Goal: Complete application form

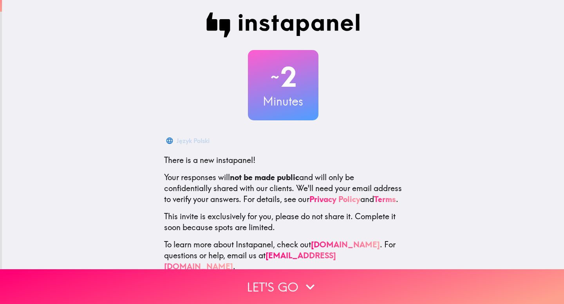
scroll to position [15, 0]
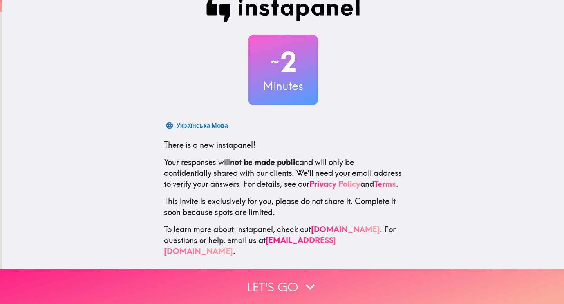
click at [273, 282] on button "Let's go" at bounding box center [282, 287] width 564 height 35
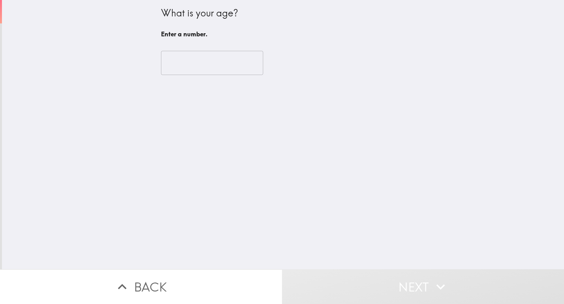
click at [216, 58] on input "number" at bounding box center [212, 63] width 102 height 24
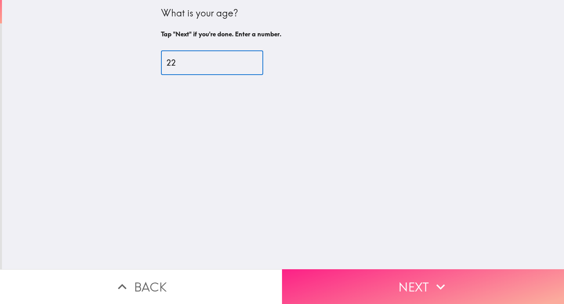
type input "22"
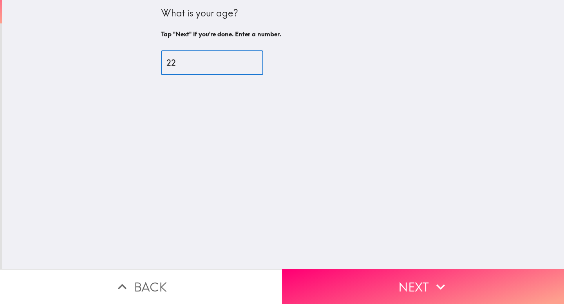
click at [365, 297] on button "Next" at bounding box center [423, 287] width 282 height 35
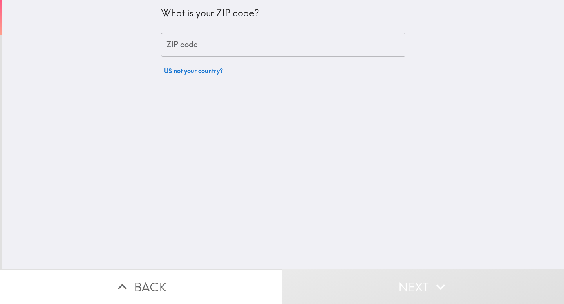
click at [200, 36] on input "ZIP code" at bounding box center [283, 45] width 244 height 24
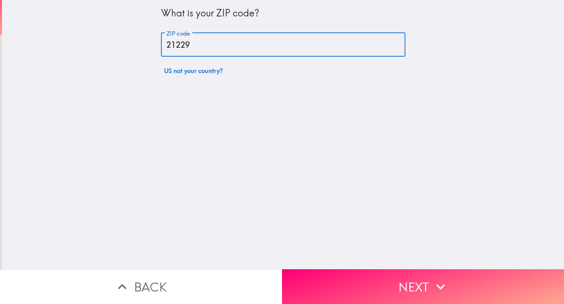
type input "21229"
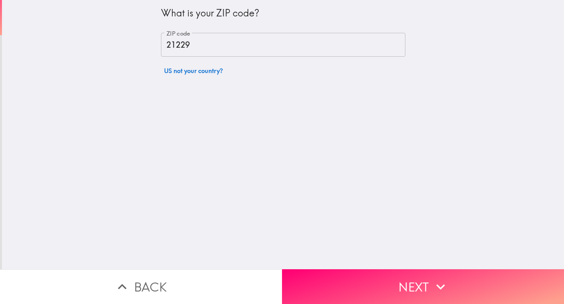
click at [334, 263] on div "What is your ZIP code? ZIP code 21229 ZIP code US not your country?" at bounding box center [283, 135] width 562 height 270
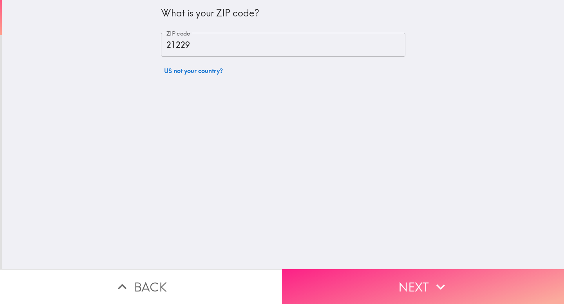
click at [330, 277] on button "Next" at bounding box center [423, 287] width 282 height 35
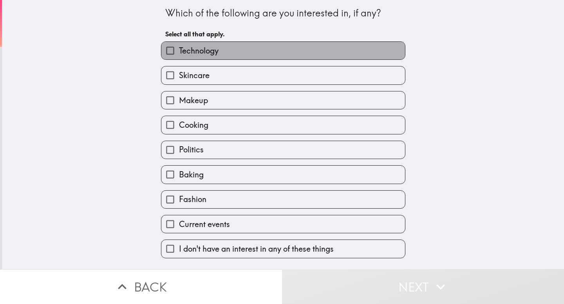
click at [260, 55] on label "Technology" at bounding box center [282, 51] width 243 height 18
click at [179, 55] on input "Technology" at bounding box center [170, 51] width 18 height 18
checkbox input "true"
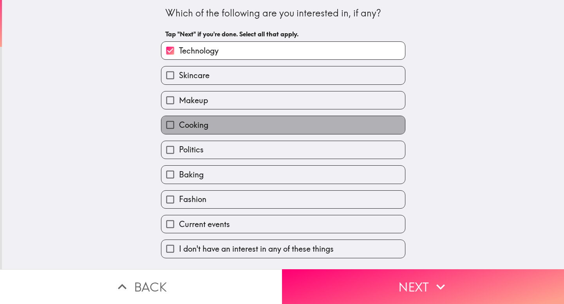
click at [256, 134] on label "Cooking" at bounding box center [282, 125] width 243 height 18
click at [179, 134] on input "Cooking" at bounding box center [170, 125] width 18 height 18
checkbox input "true"
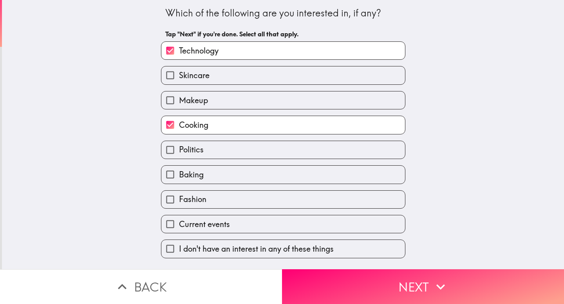
click at [256, 171] on label "Baking" at bounding box center [282, 175] width 243 height 18
click at [179, 171] on input "Baking" at bounding box center [170, 175] width 18 height 18
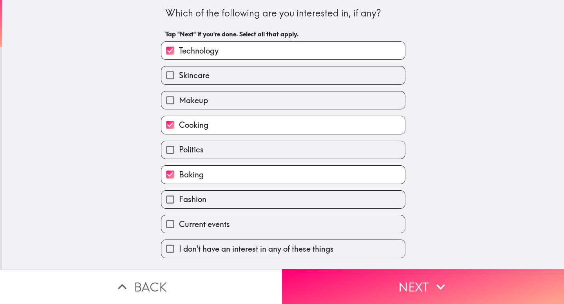
click at [255, 183] on label "Baking" at bounding box center [282, 175] width 243 height 18
click at [179, 183] on input "Baking" at bounding box center [170, 175] width 18 height 18
checkbox input "false"
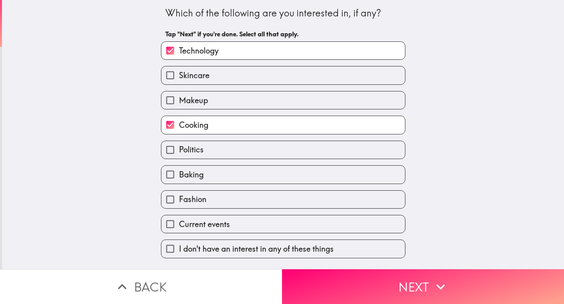
click at [258, 149] on label "Politics" at bounding box center [282, 150] width 243 height 18
click at [179, 149] on input "Politics" at bounding box center [170, 150] width 18 height 18
checkbox input "true"
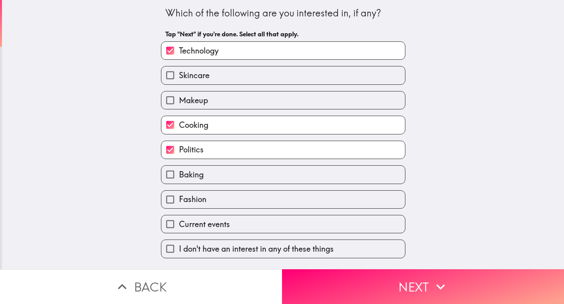
click at [258, 178] on label "Baking" at bounding box center [282, 175] width 243 height 18
click at [179, 178] on input "Baking" at bounding box center [170, 175] width 18 height 18
checkbox input "true"
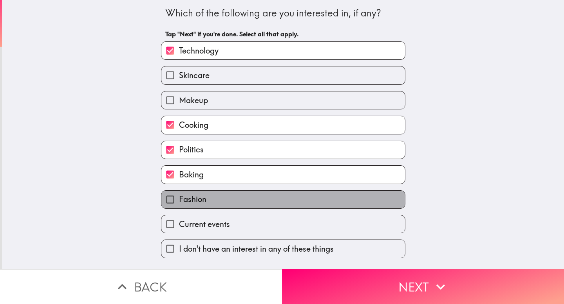
click at [258, 205] on label "Fashion" at bounding box center [282, 200] width 243 height 18
click at [179, 205] on input "Fashion" at bounding box center [170, 200] width 18 height 18
checkbox input "true"
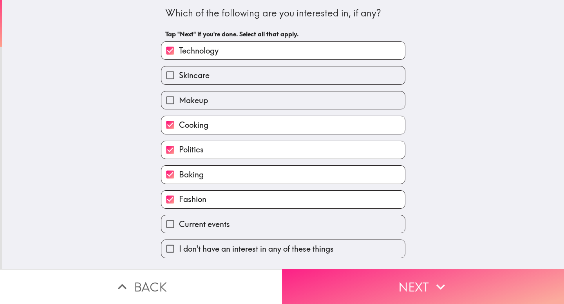
click at [396, 295] on button "Next" at bounding box center [423, 287] width 282 height 35
